Goal: Register for event/course

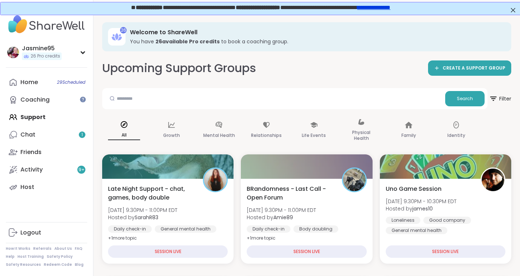
click at [61, 138] on link "Chat 1" at bounding box center [46, 134] width 81 height 17
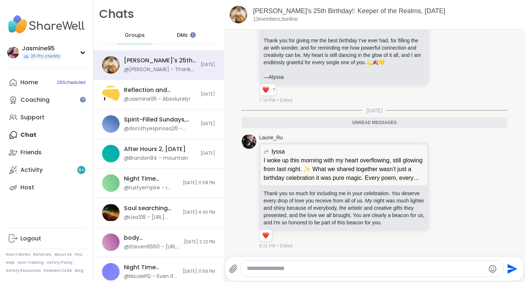
click at [40, 121] on div "Support" at bounding box center [32, 117] width 24 height 8
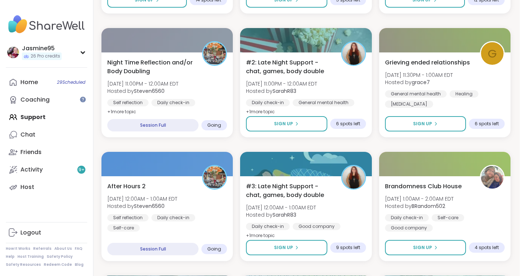
scroll to position [376, 1]
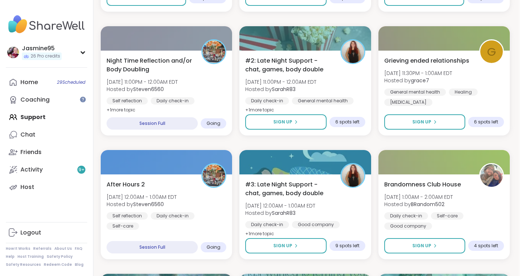
click at [178, 87] on span "Hosted by Steven6560" at bounding box center [141, 89] width 71 height 7
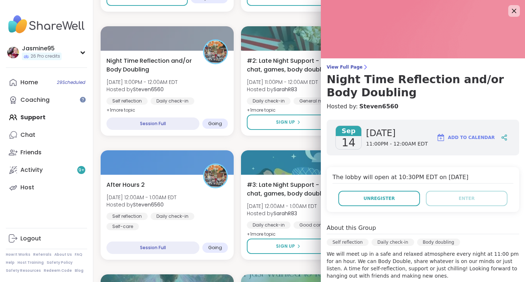
click at [377, 196] on span "Unregister" at bounding box center [378, 198] width 31 height 7
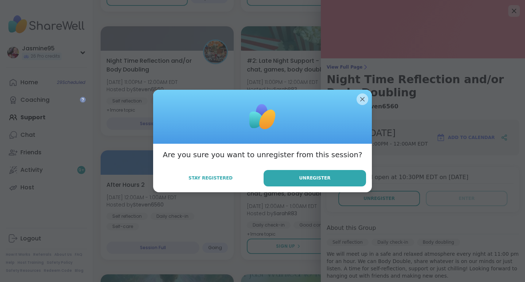
click at [318, 178] on span "Unregister" at bounding box center [314, 178] width 31 height 7
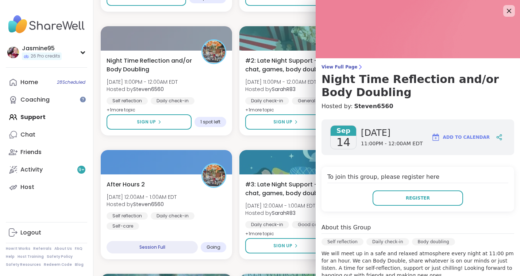
click at [504, 12] on icon at bounding box center [508, 11] width 9 height 9
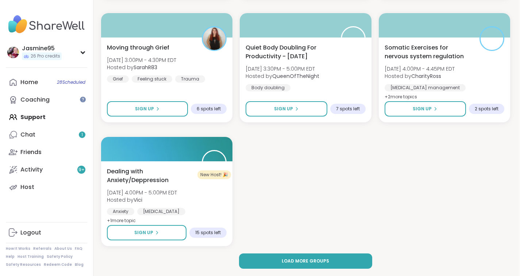
scroll to position [1381, 1]
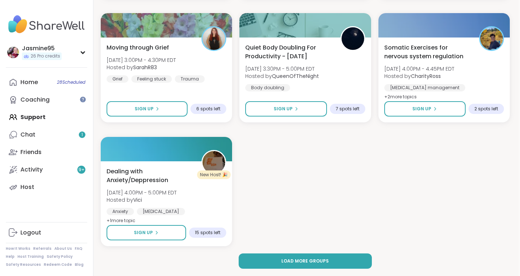
click at [304, 259] on span "Load more groups" at bounding box center [304, 261] width 47 height 7
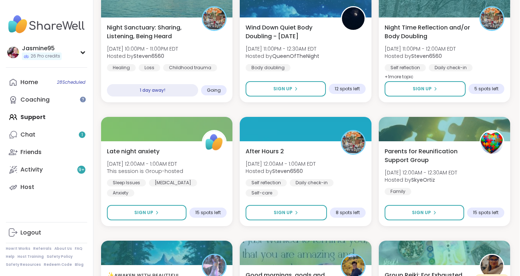
scroll to position [2394, 1]
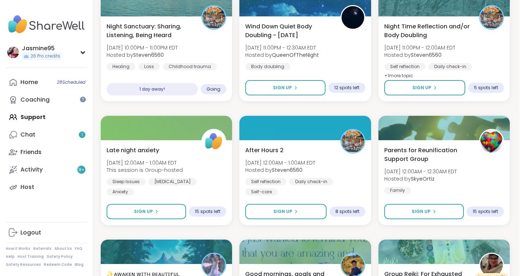
click at [416, 89] on span "Sign Up" at bounding box center [421, 88] width 19 height 7
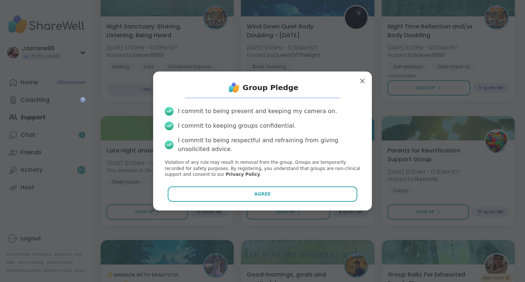
click at [260, 197] on span "Agree" at bounding box center [262, 194] width 16 height 7
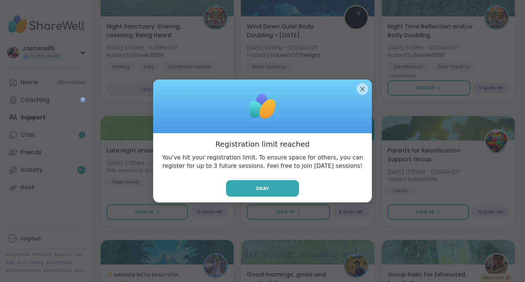
click at [265, 190] on button "Okay" at bounding box center [262, 188] width 73 height 16
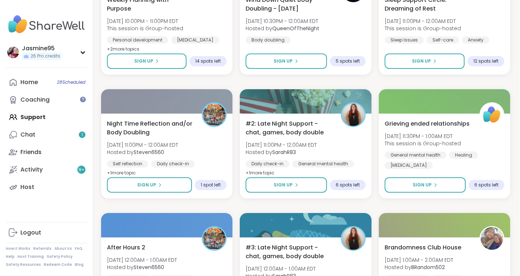
scroll to position [313, 1]
click at [157, 184] on icon at bounding box center [159, 185] width 4 height 4
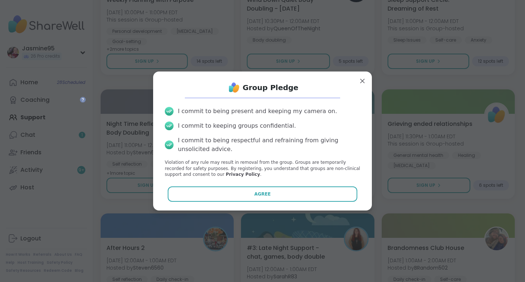
click at [260, 199] on button "Agree" at bounding box center [263, 193] width 190 height 15
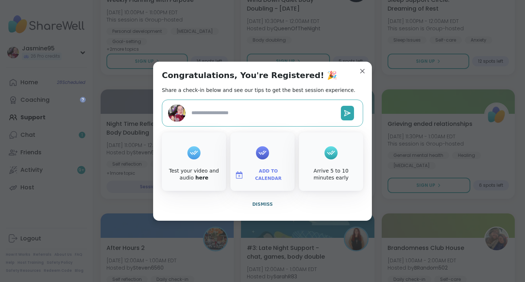
type textarea "*"
click at [258, 204] on span "Dismiss" at bounding box center [262, 204] width 20 height 5
